Goal: Task Accomplishment & Management: Manage account settings

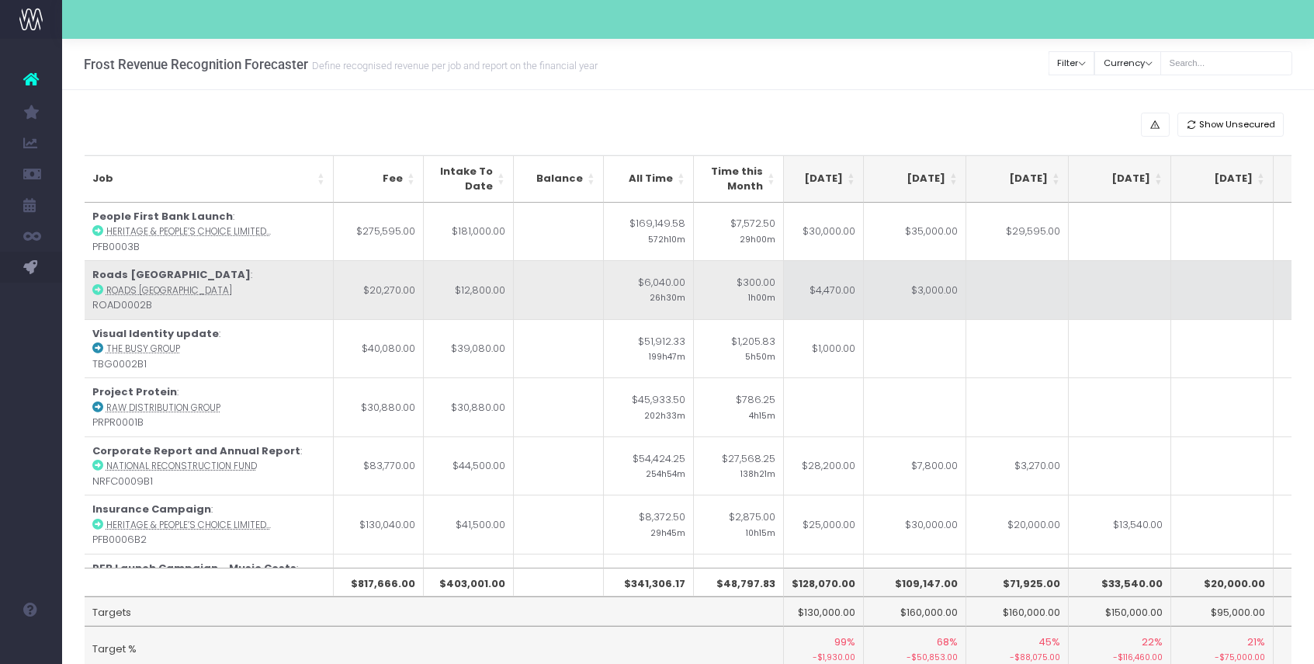
click at [833, 303] on td "$4,470.00" at bounding box center [812, 289] width 102 height 59
type input "$4,470.00"
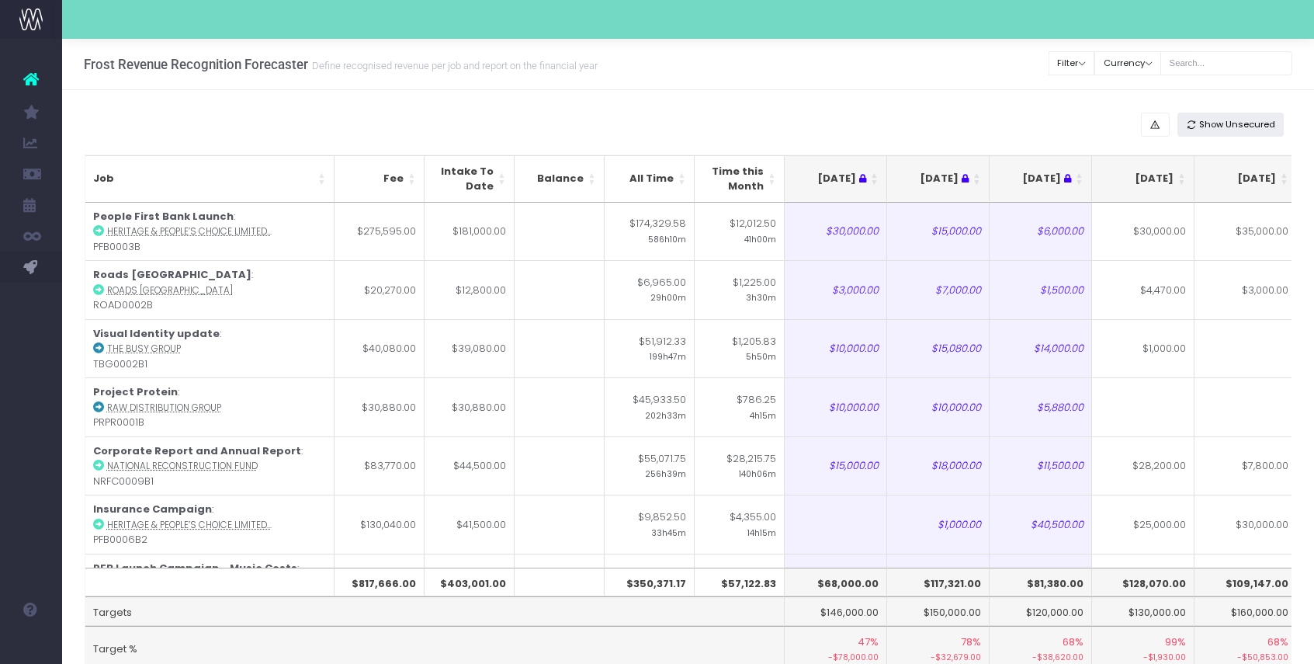
click at [1228, 120] on span "Show Unsecured" at bounding box center [1237, 124] width 76 height 13
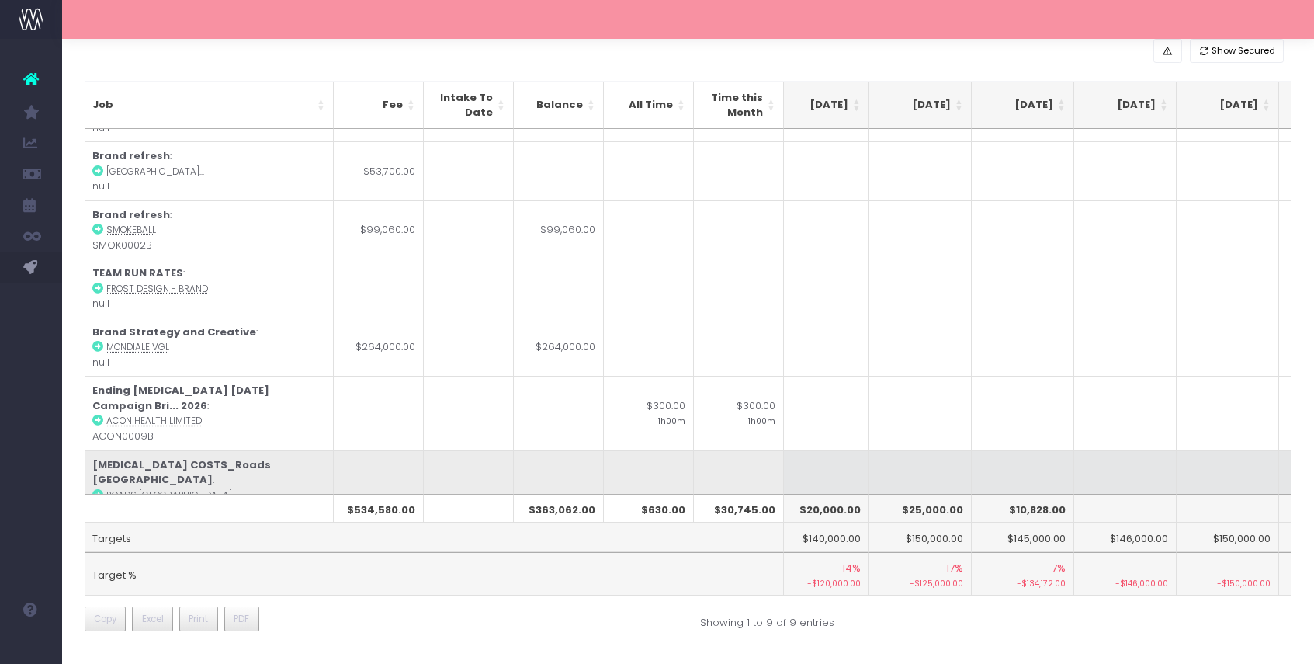
scroll to position [0, 903]
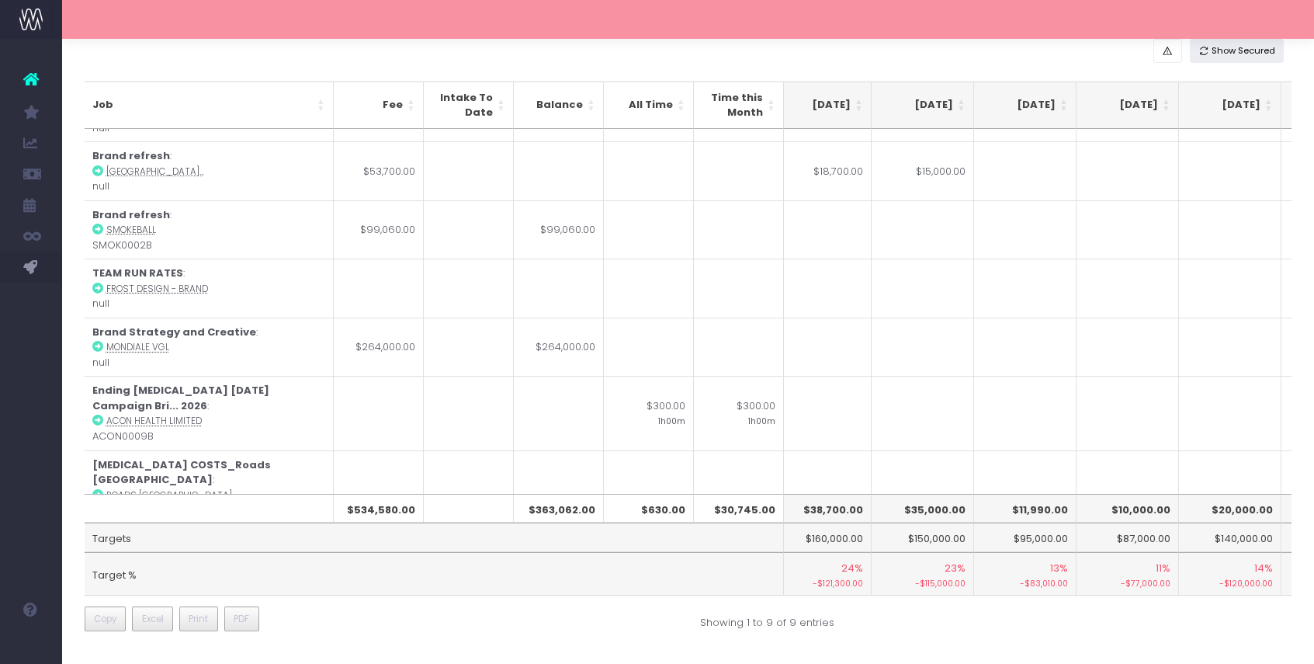
click at [1229, 51] on span "Show Secured" at bounding box center [1243, 50] width 64 height 13
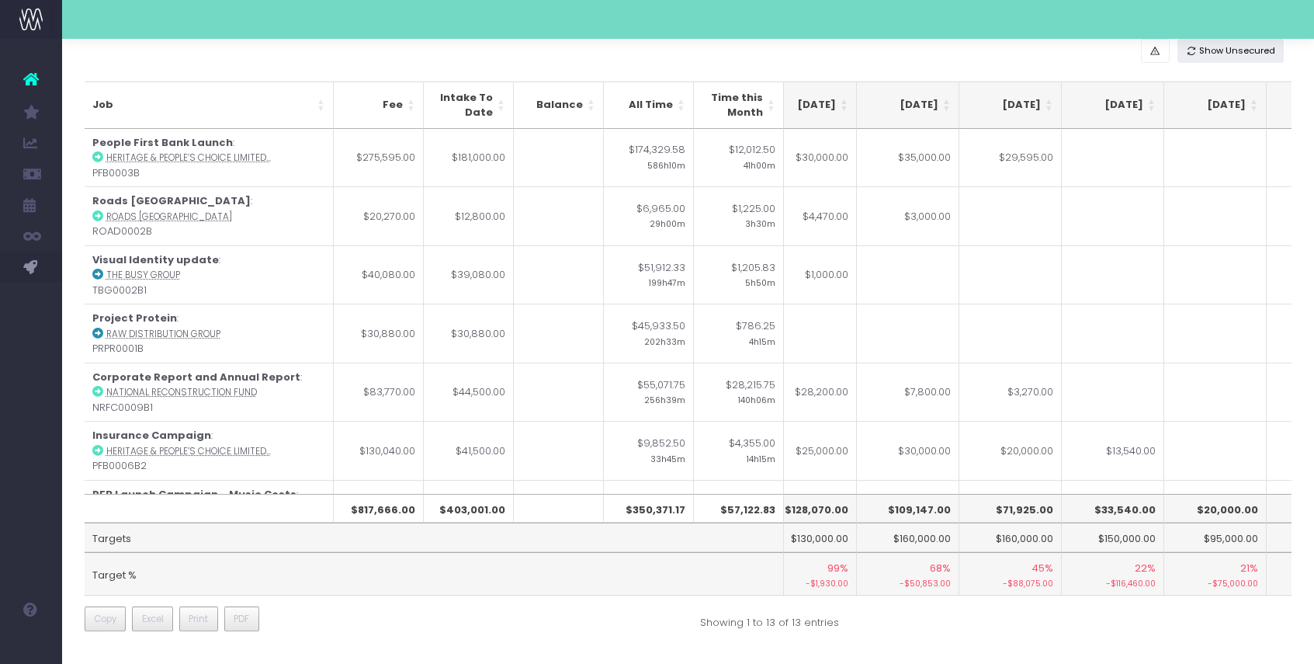
click at [1226, 51] on span "Show Unsecured" at bounding box center [1237, 50] width 76 height 13
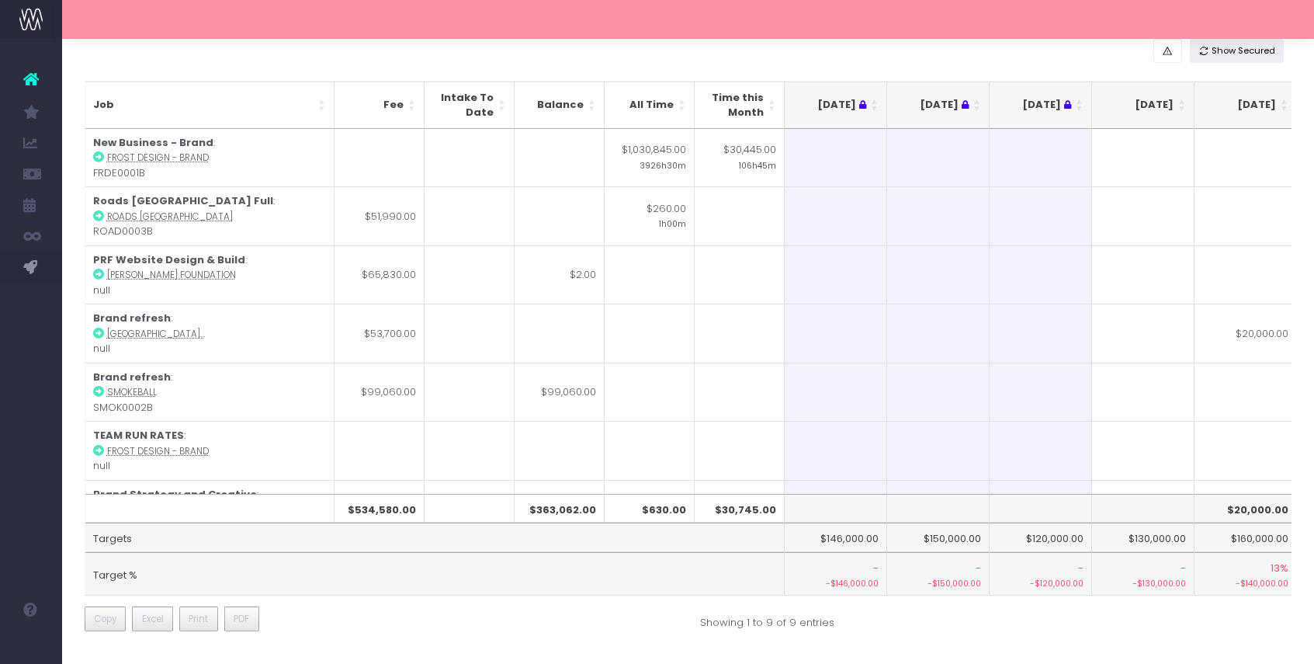
click at [1226, 51] on span "Show Secured" at bounding box center [1243, 50] width 64 height 13
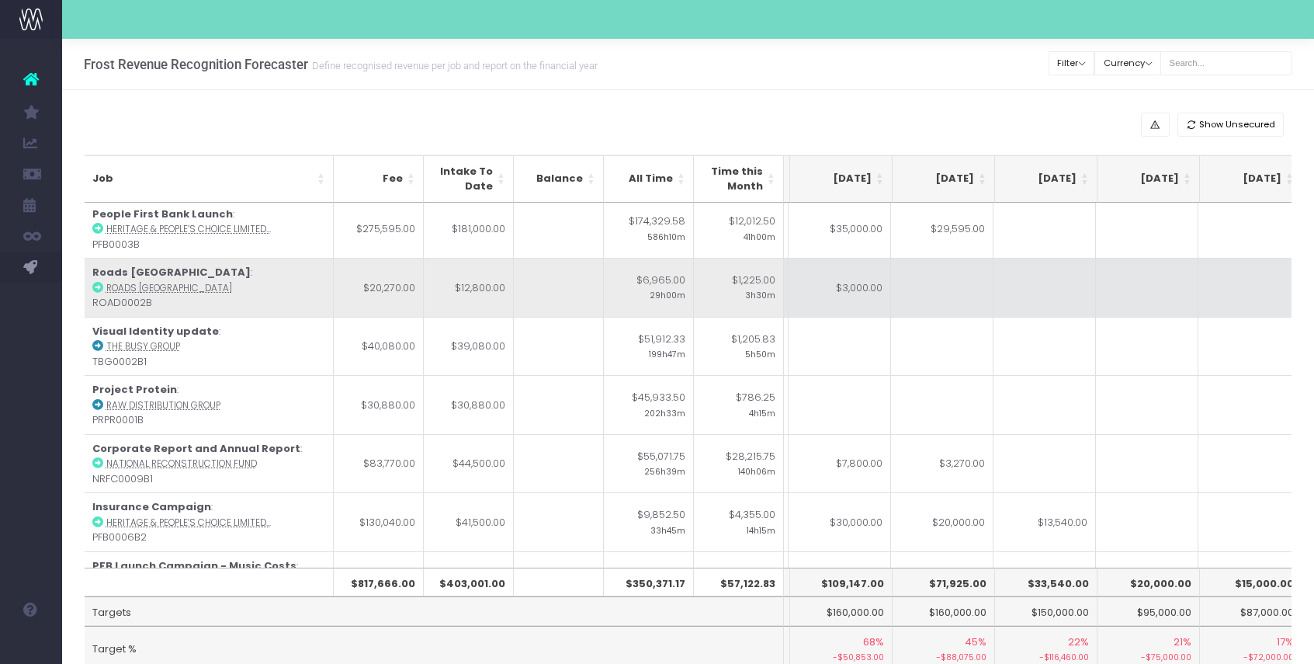
scroll to position [0, 406]
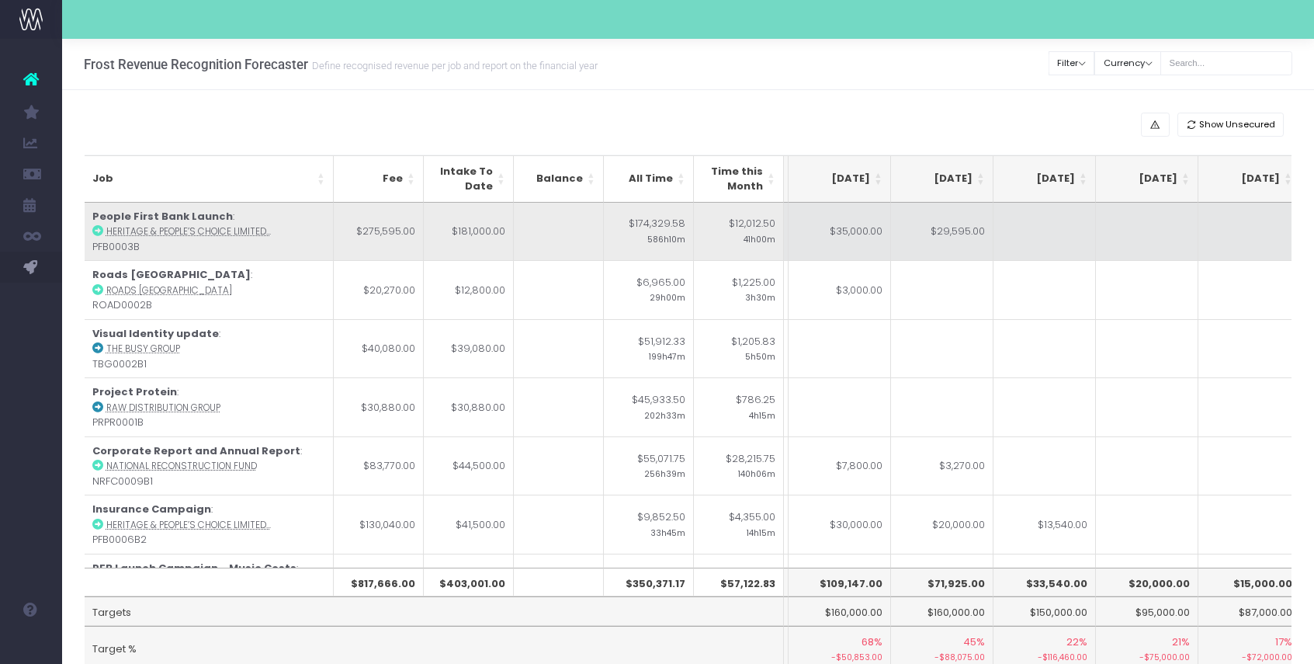
click at [858, 223] on td "$35,000.00" at bounding box center [839, 232] width 102 height 58
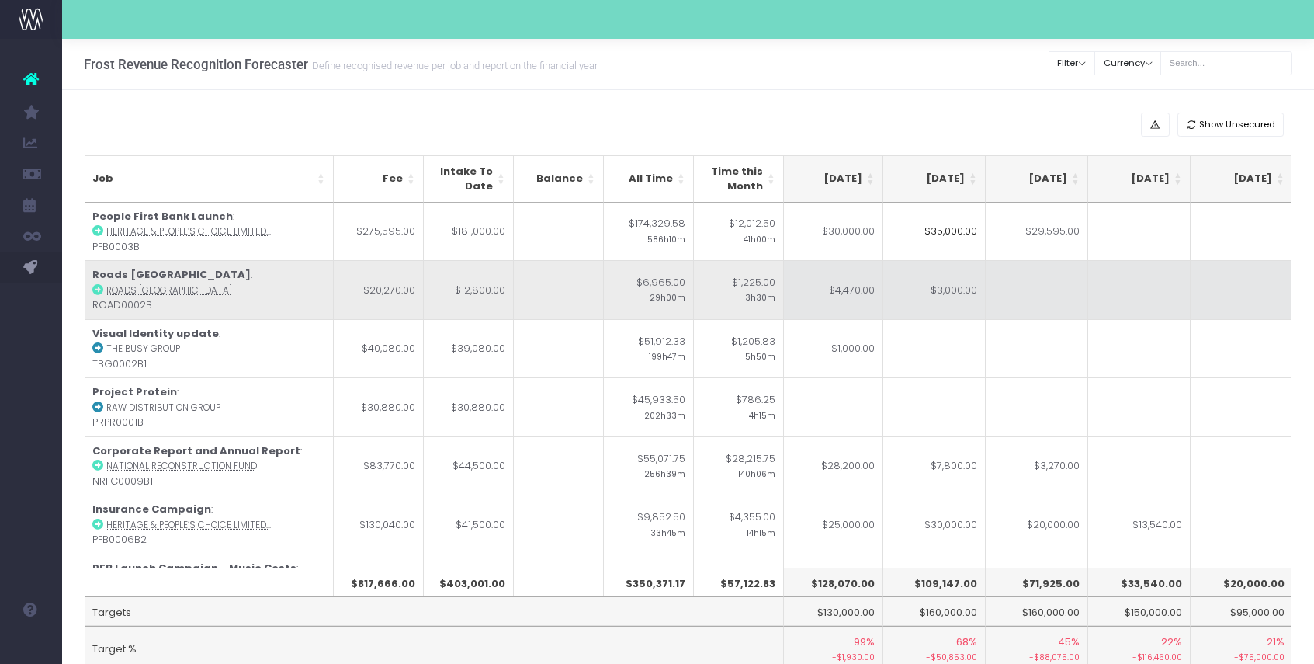
scroll to position [0, 290]
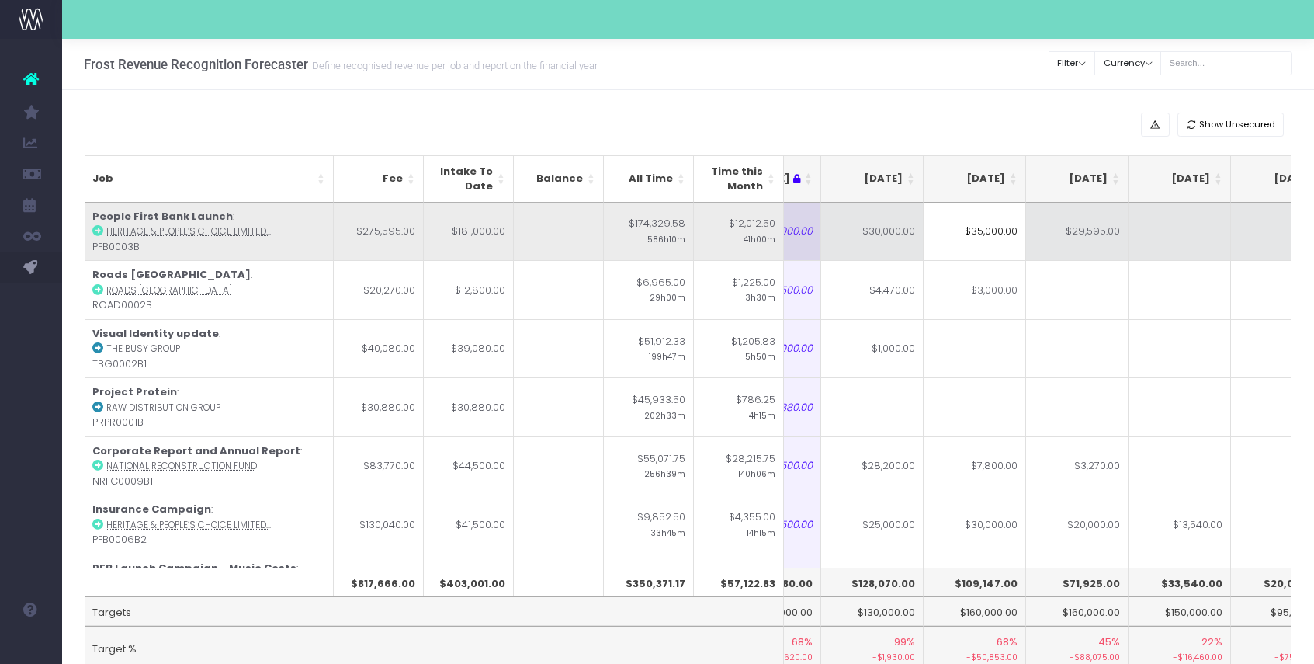
click at [913, 251] on td "$30,000.00" at bounding box center [872, 232] width 102 height 58
type input "$30,000.00"
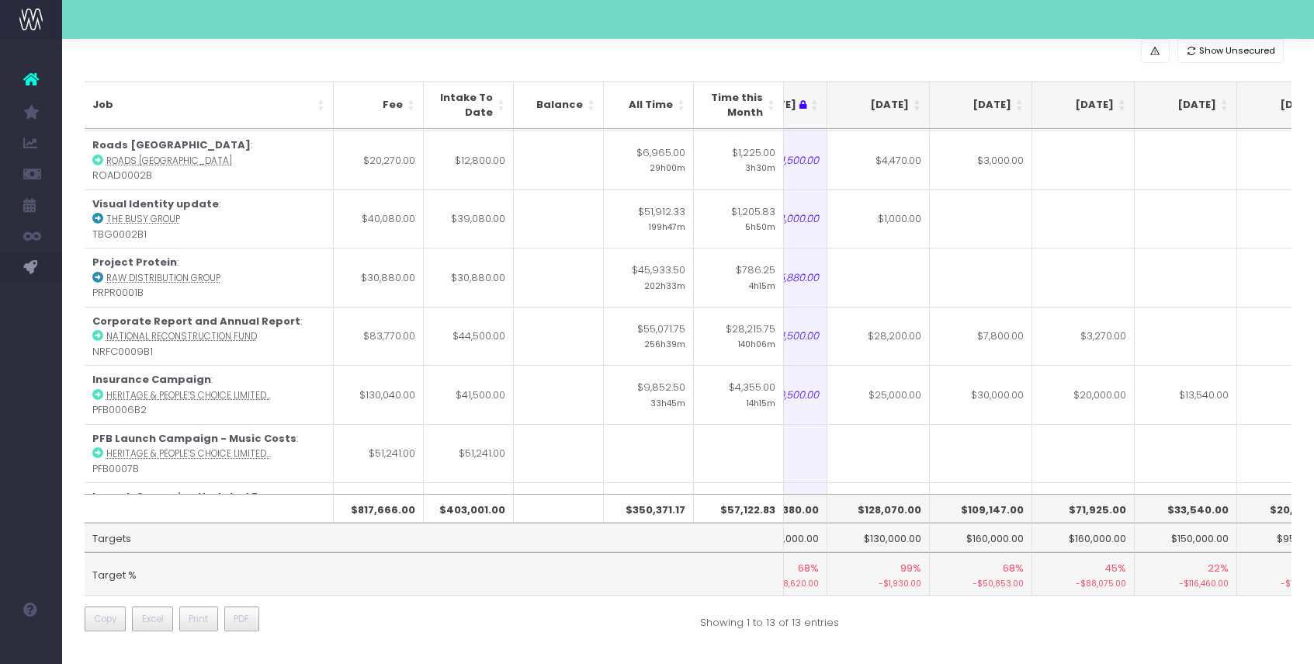
scroll to position [0, 265]
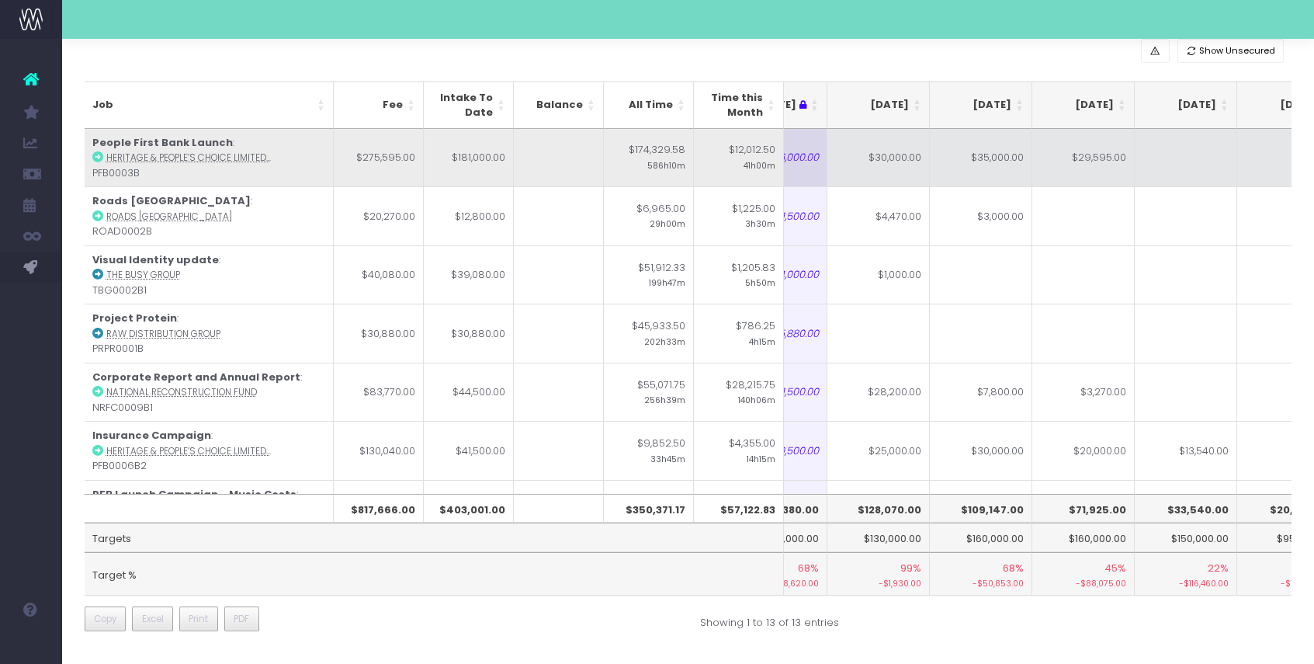
click at [885, 163] on td "$30,000.00" at bounding box center [878, 158] width 102 height 58
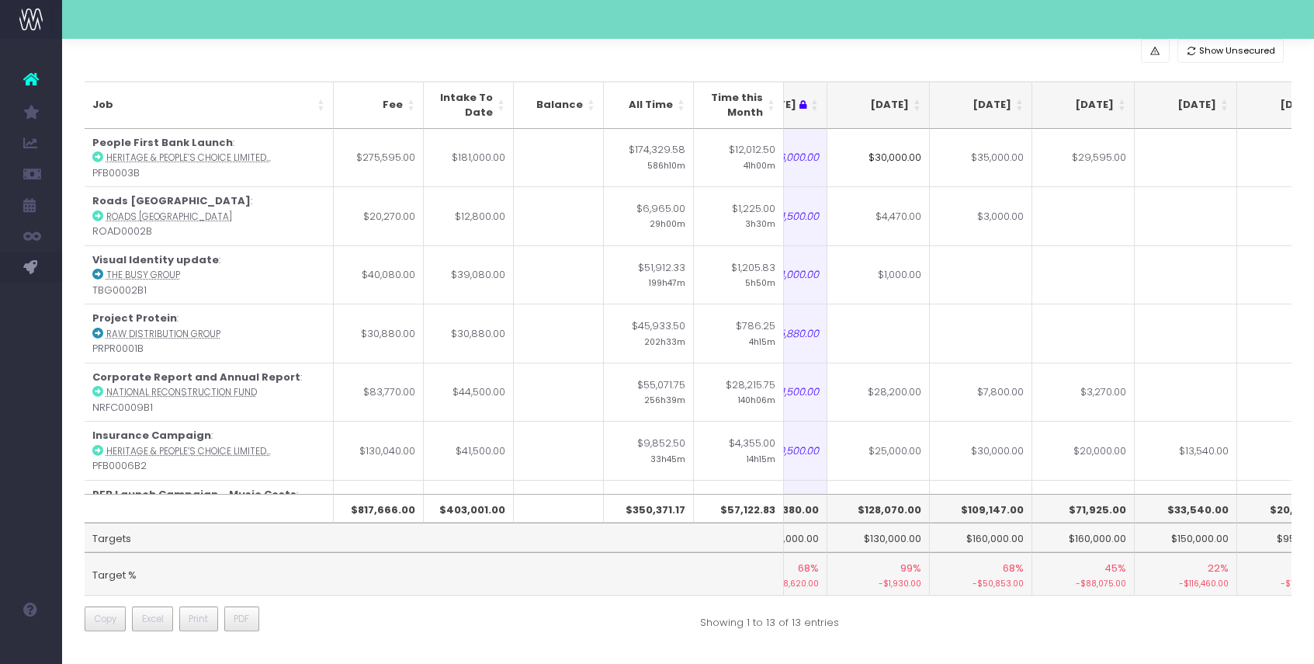
scroll to position [0, 0]
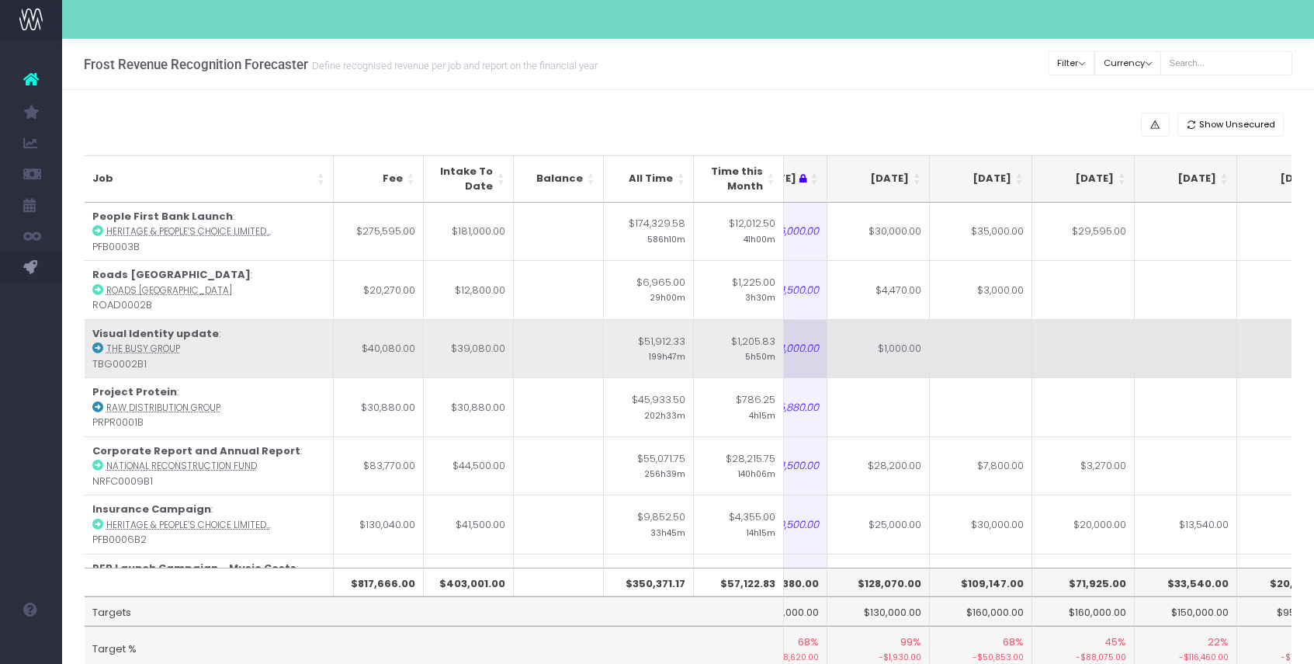
click at [1005, 332] on td at bounding box center [981, 348] width 102 height 59
